Goal: Task Accomplishment & Management: Use online tool/utility

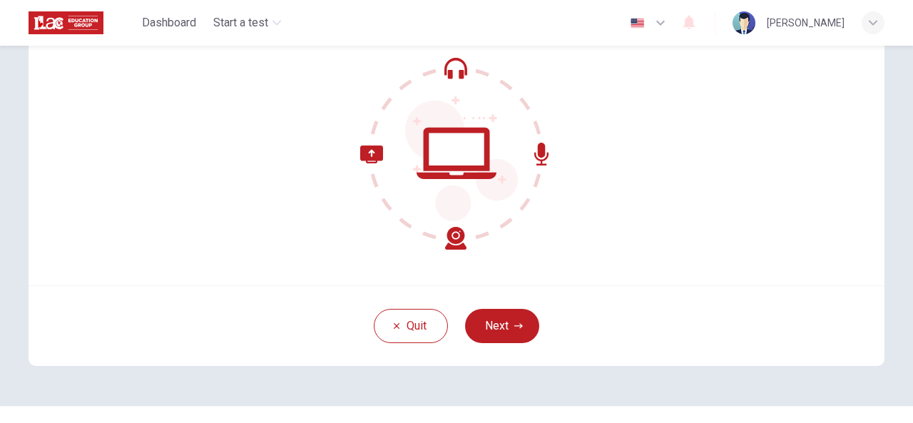
scroll to position [170, 0]
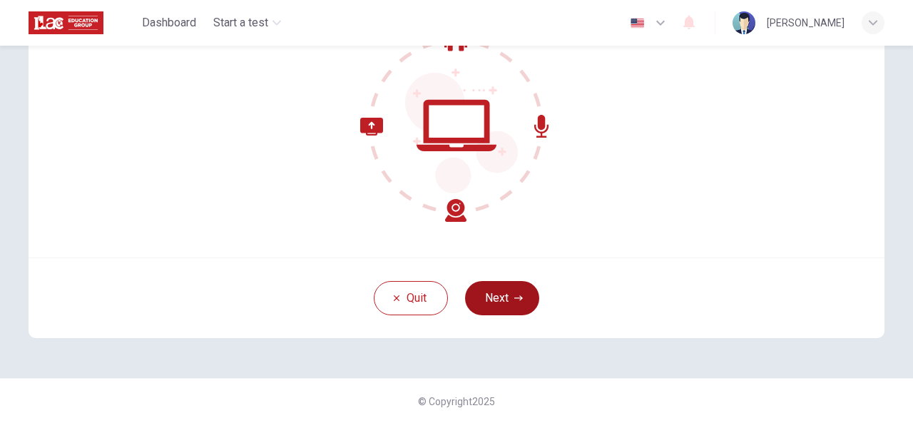
click at [493, 303] on button "Next" at bounding box center [502, 298] width 74 height 34
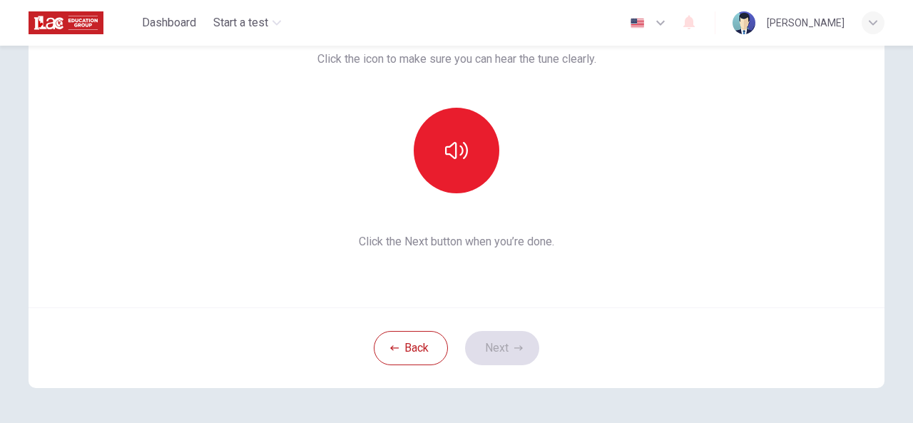
scroll to position [99, 0]
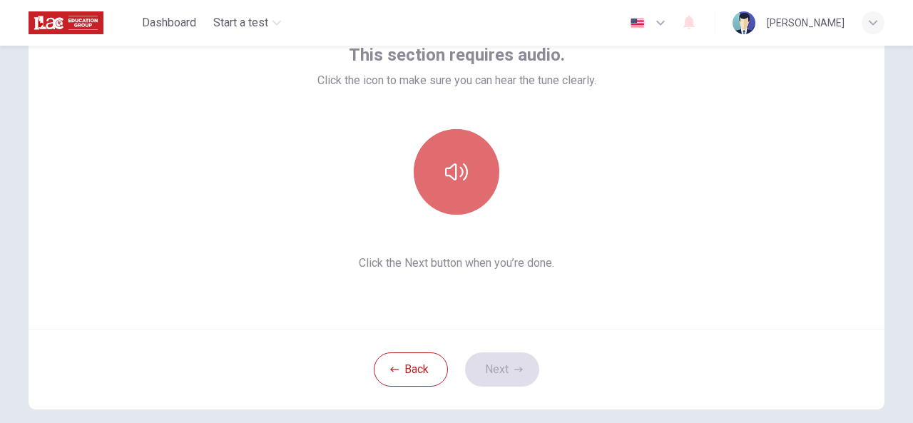
click at [468, 178] on button "button" at bounding box center [457, 172] width 86 height 86
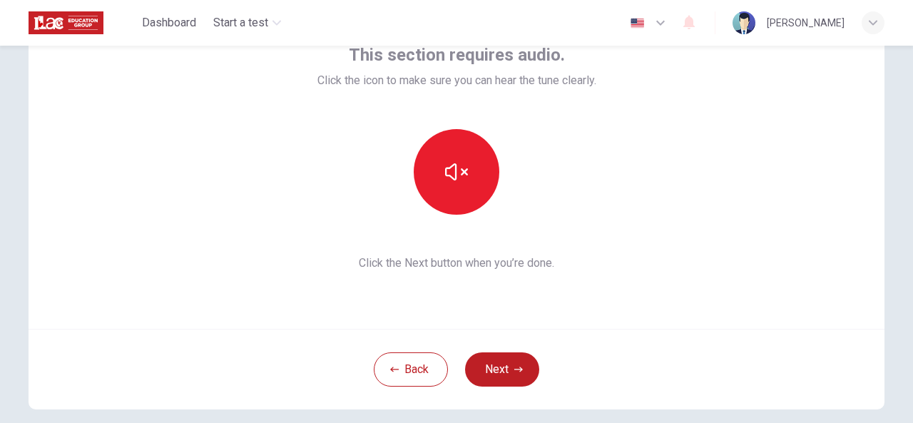
click at [514, 366] on icon "button" at bounding box center [518, 369] width 9 height 9
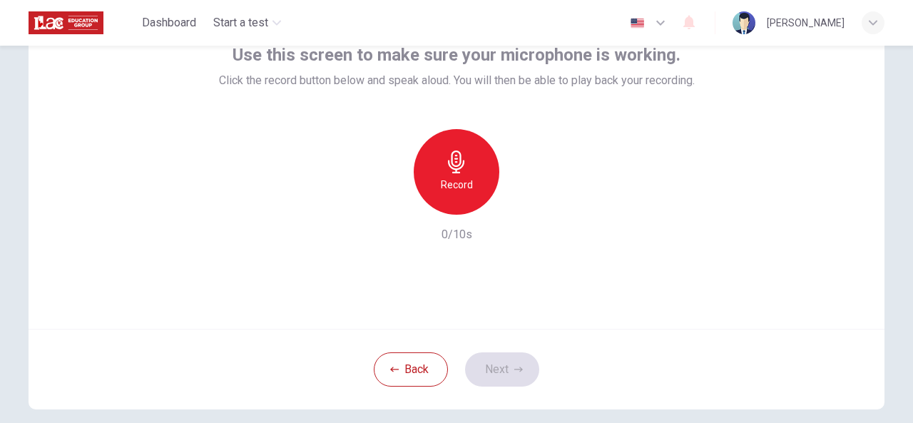
click at [462, 162] on icon "button" at bounding box center [456, 162] width 23 height 23
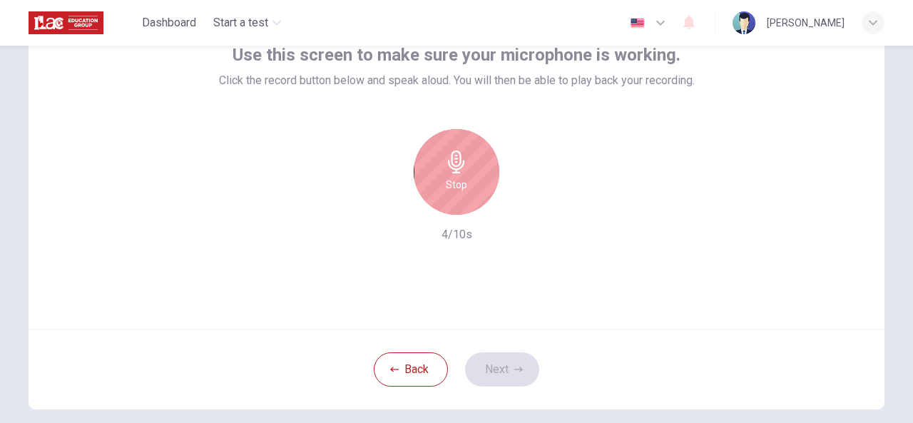
click at [454, 176] on h6 "Stop" at bounding box center [456, 184] width 21 height 17
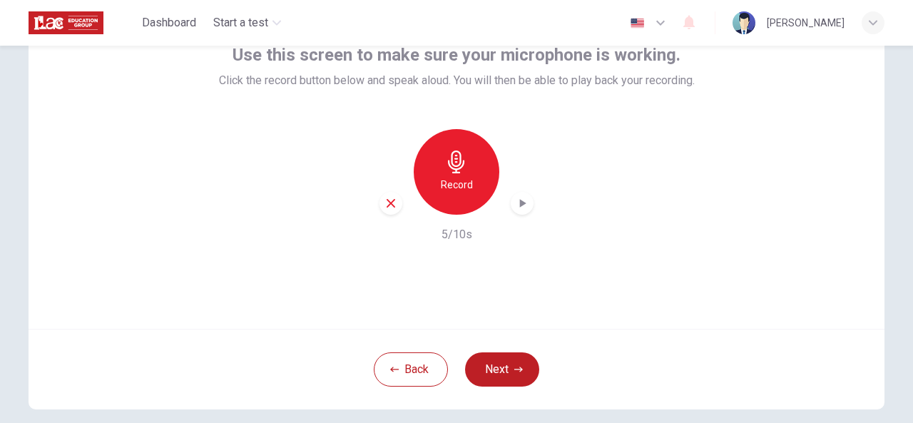
click at [522, 203] on icon "button" at bounding box center [522, 203] width 14 height 14
click at [522, 371] on button "Next" at bounding box center [502, 369] width 74 height 34
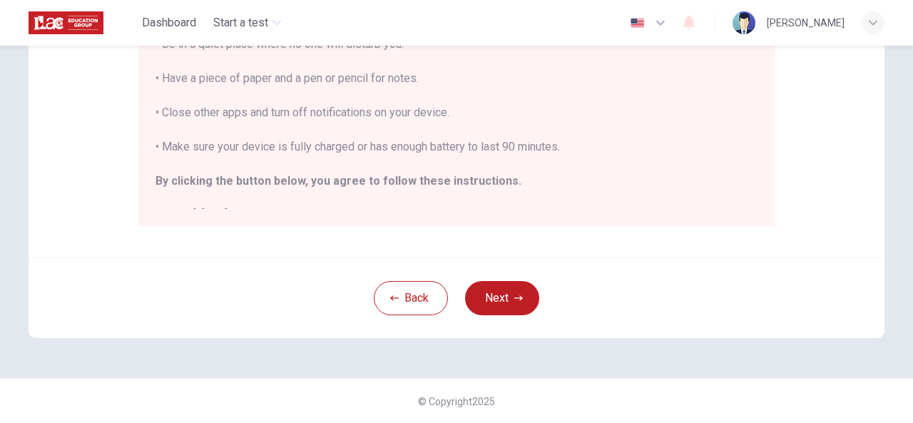
scroll to position [0, 0]
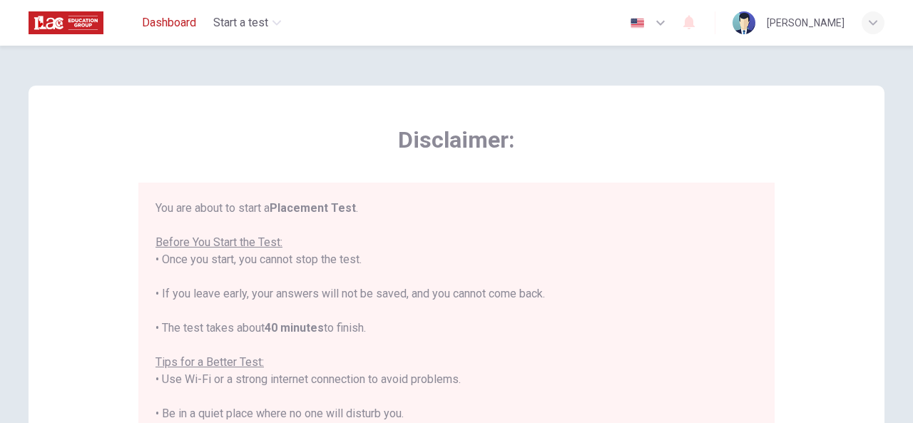
click at [187, 26] on span "Dashboard" at bounding box center [169, 22] width 54 height 17
